Goal: Navigation & Orientation: Find specific page/section

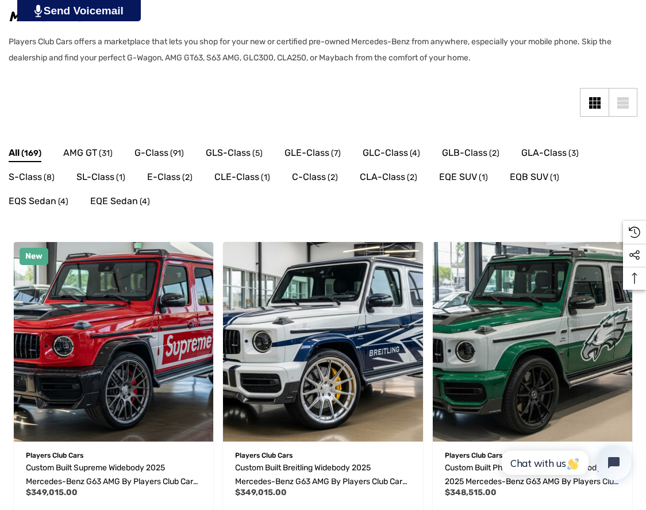
scroll to position [230, 0]
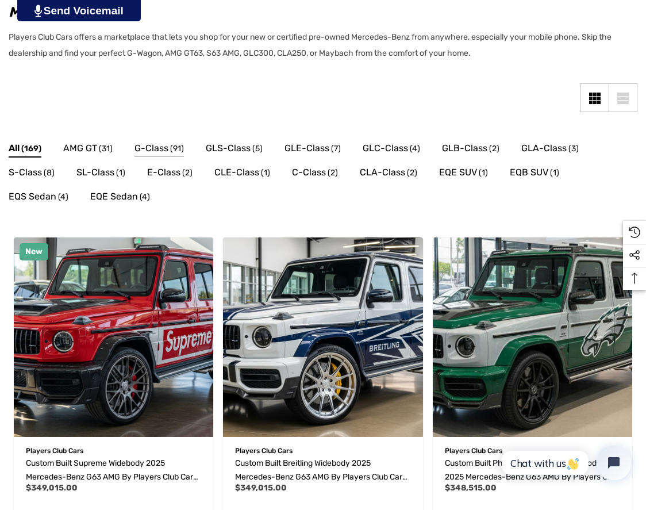
click at [165, 151] on span "G-Class" at bounding box center [152, 148] width 34 height 15
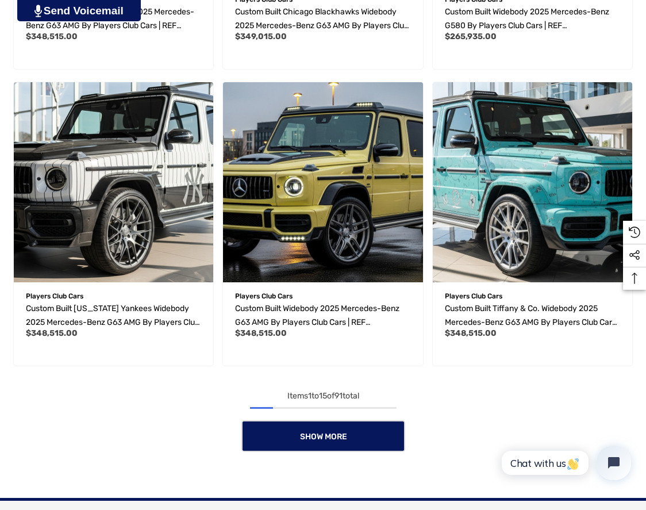
scroll to position [1495, 0]
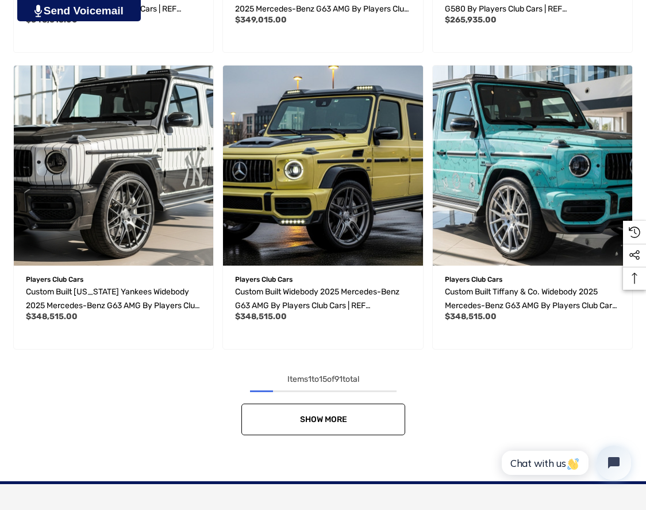
click at [362, 431] on link "Show More" at bounding box center [323, 420] width 164 height 32
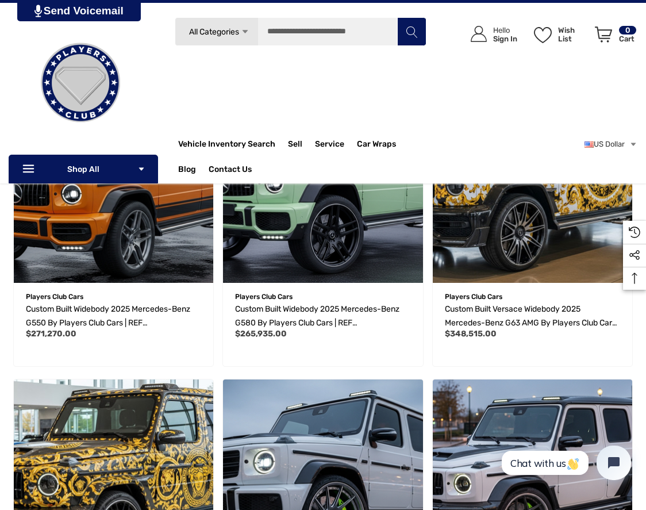
scroll to position [0, 0]
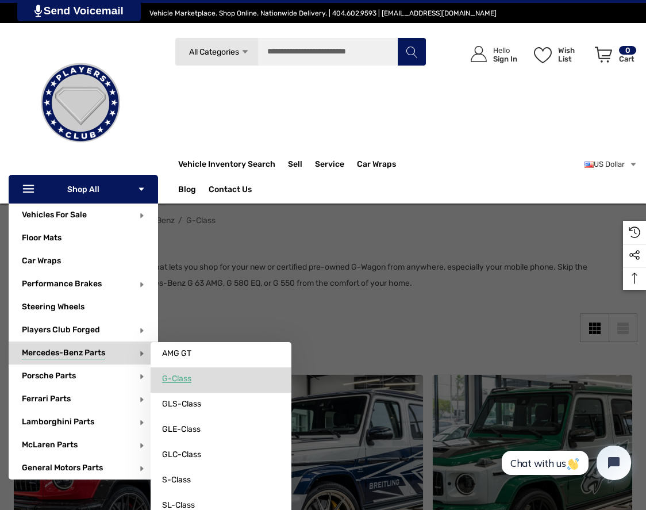
click at [192, 371] on link "G-Class" at bounding box center [221, 378] width 141 height 23
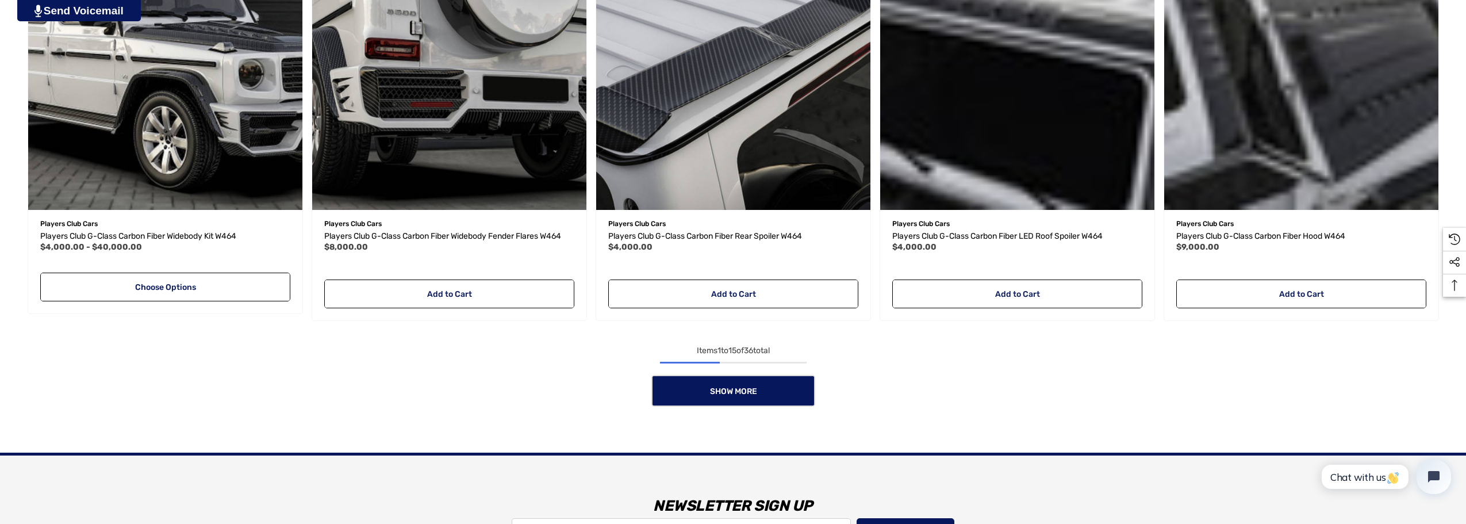
scroll to position [1207, 0]
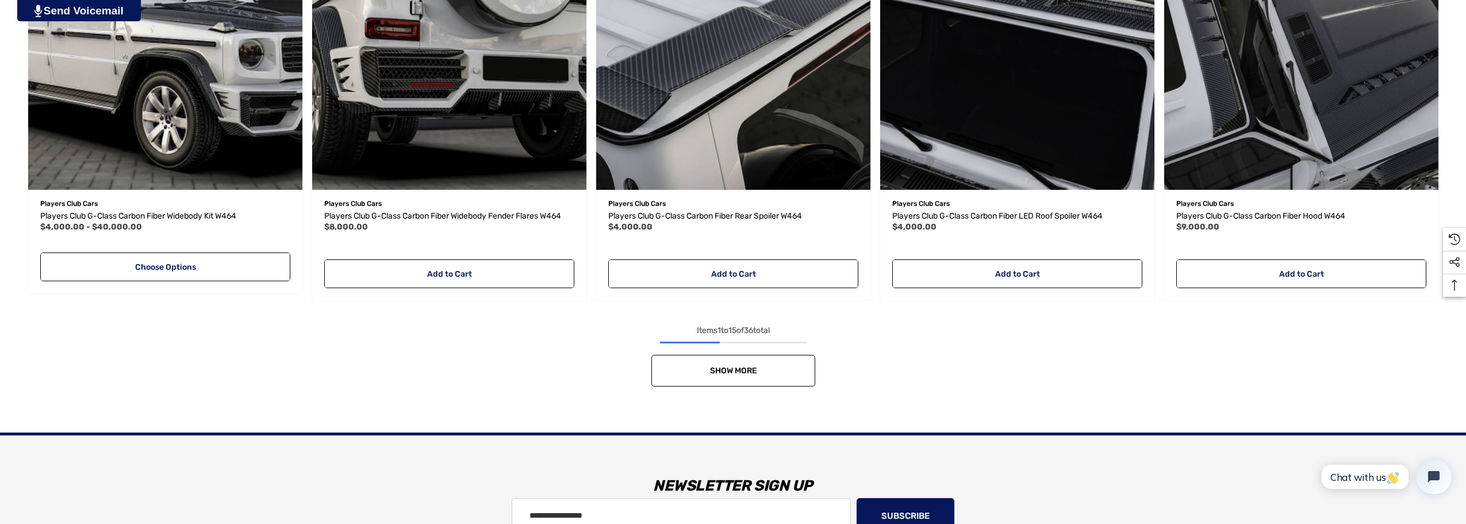
click at [646, 370] on link "Show More" at bounding box center [733, 371] width 164 height 32
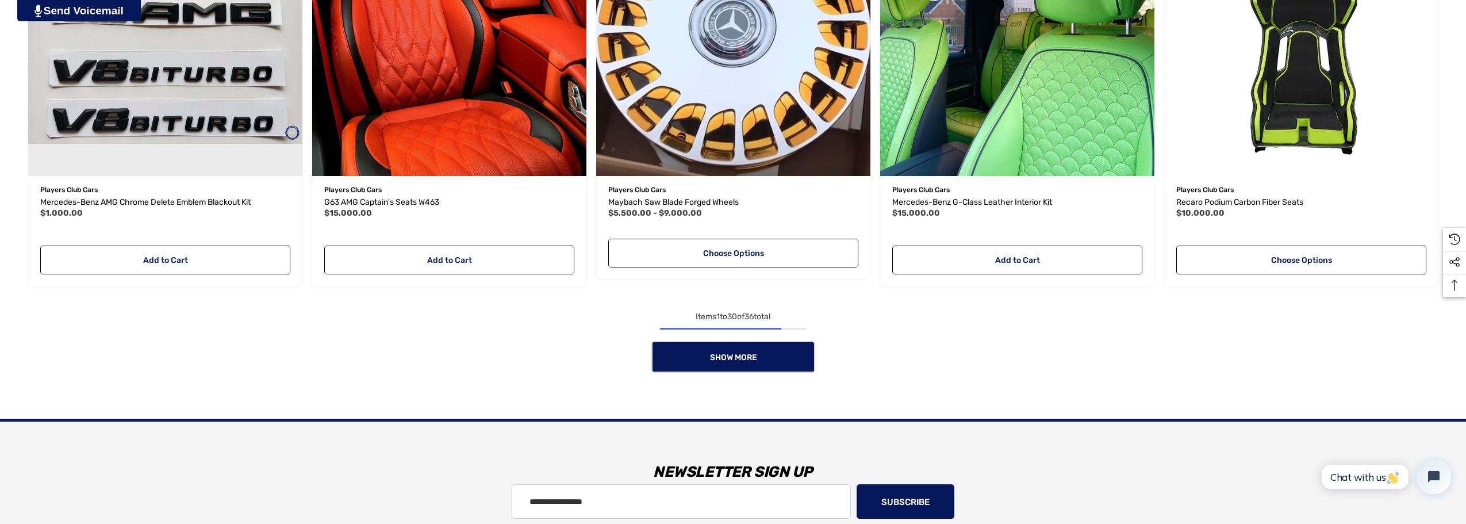
scroll to position [2472, 0]
